Goal: Book appointment/travel/reservation

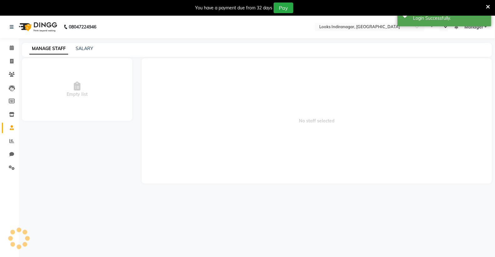
select select "en"
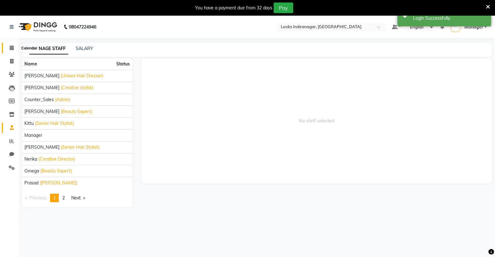
click at [10, 50] on icon at bounding box center [12, 47] width 4 height 5
click at [12, 48] on icon at bounding box center [12, 47] width 4 height 5
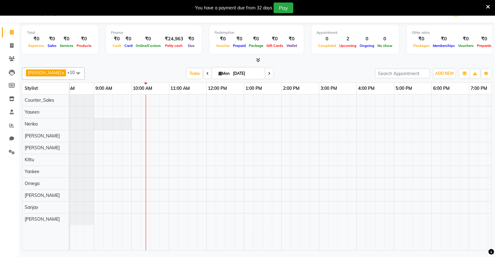
scroll to position [0, 66]
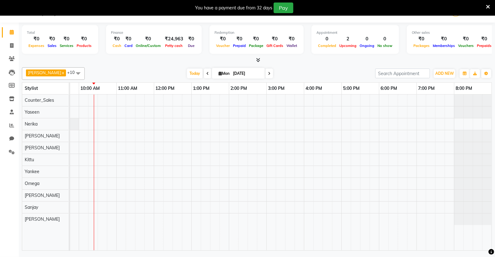
click at [72, 73] on span at bounding box center [78, 73] width 13 height 12
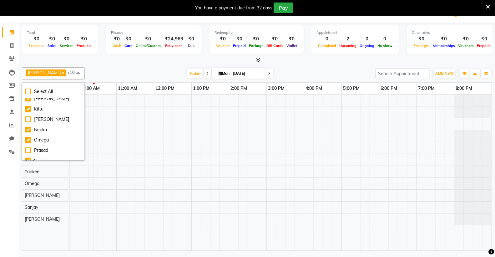
scroll to position [72, 0]
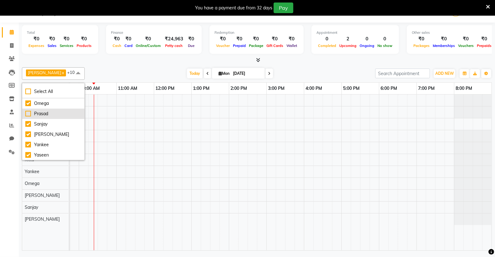
click at [32, 113] on div "Prasad" at bounding box center [53, 113] width 56 height 7
checkbox input "true"
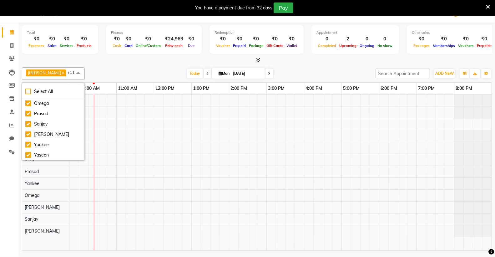
click at [138, 150] on div at bounding box center [248, 172] width 488 height 156
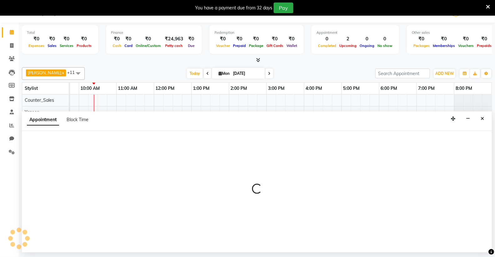
select select "87783"
select select "690"
select select "tentative"
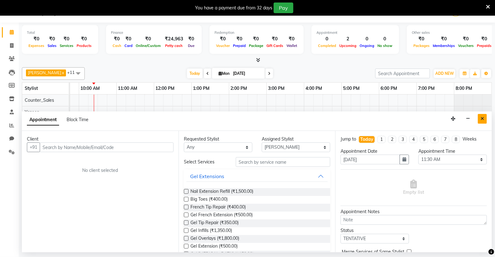
click at [481, 119] on icon "Close" at bounding box center [481, 118] width 3 height 4
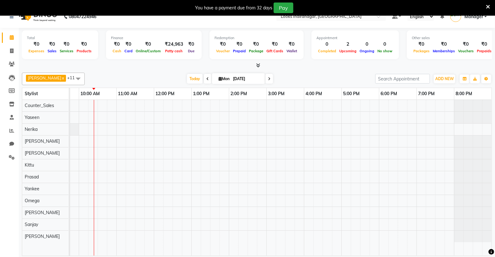
scroll to position [16, 0]
